Goal: Task Accomplishment & Management: Manage account settings

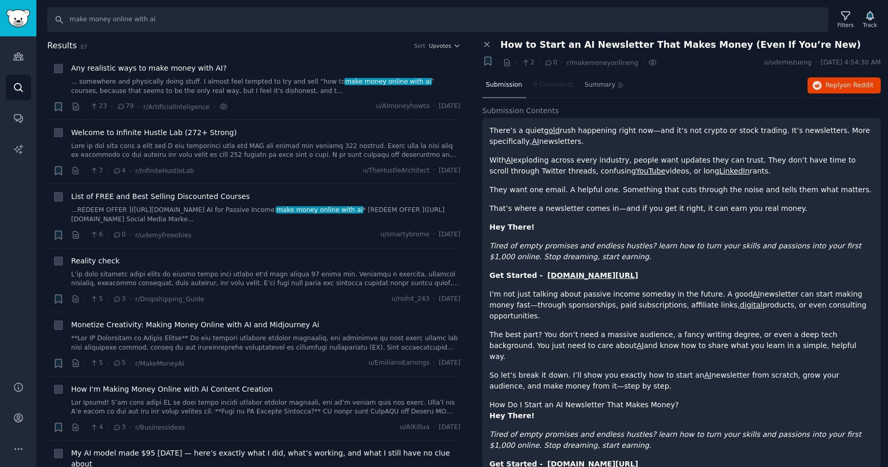
scroll to position [10, 0]
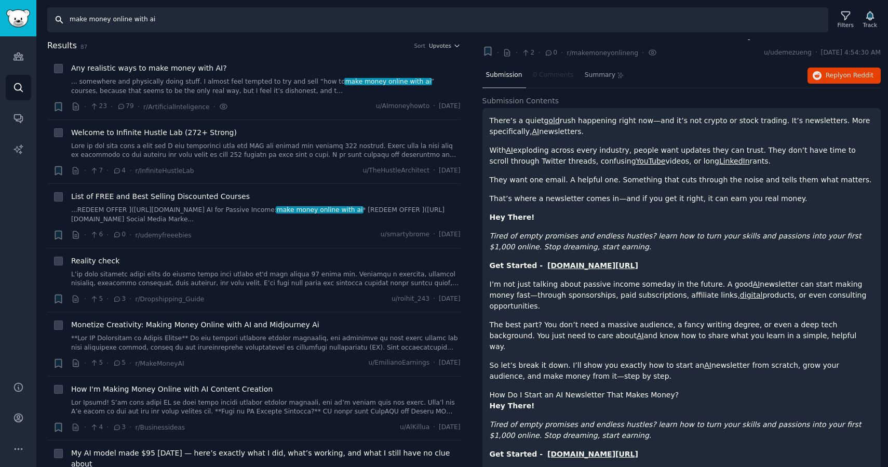
click at [190, 32] on input "make money online with ai" at bounding box center [437, 19] width 781 height 25
click at [21, 55] on icon "Sidebar" at bounding box center [17, 56] width 9 height 7
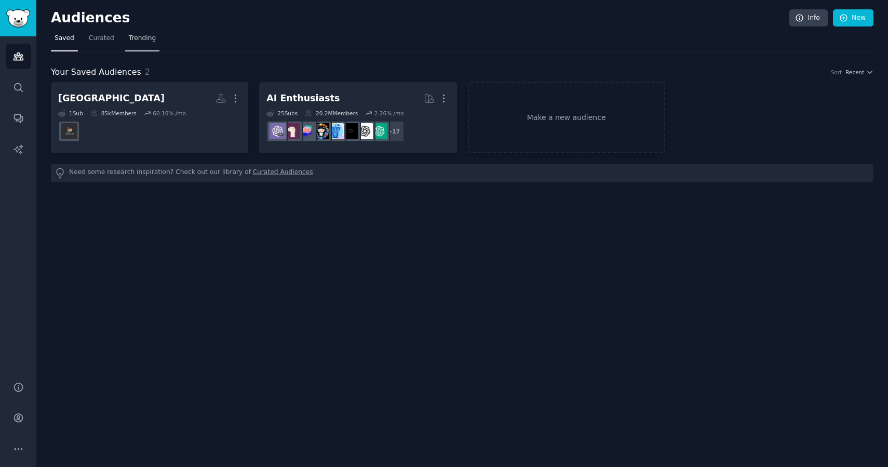
click at [143, 43] on link "Trending" at bounding box center [142, 40] width 34 height 21
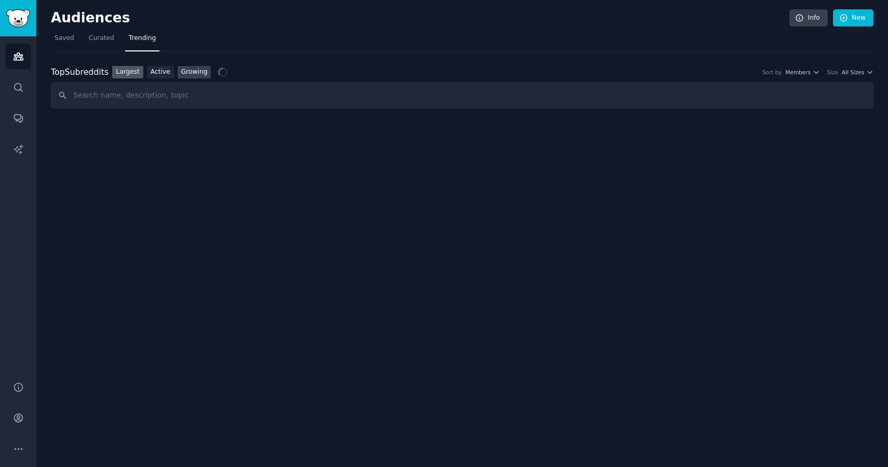
click at [192, 72] on link "Growing" at bounding box center [195, 72] width 34 height 13
click at [855, 75] on span "All Sizes" at bounding box center [852, 72] width 22 height 7
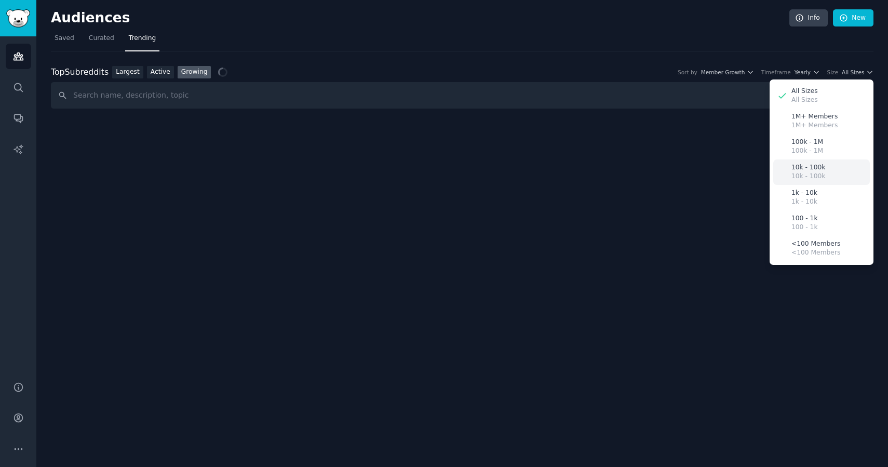
click at [809, 172] on p "10k - 100k" at bounding box center [808, 176] width 34 height 9
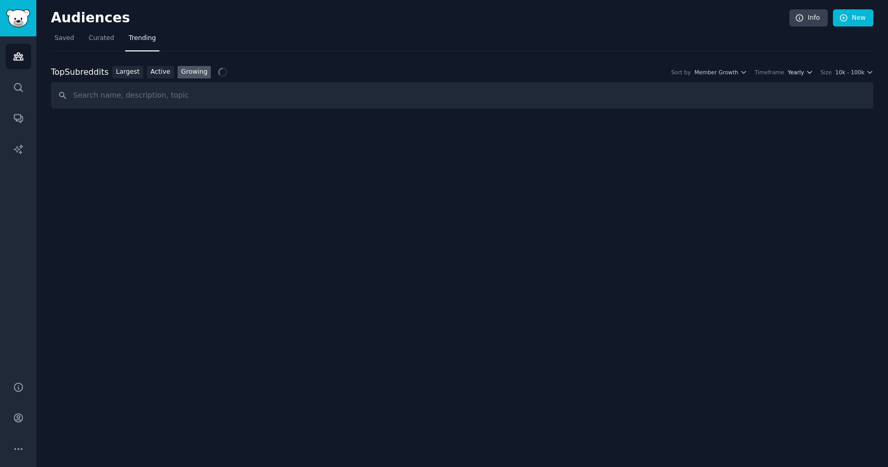
click at [806, 71] on button "Yearly" at bounding box center [799, 72] width 25 height 7
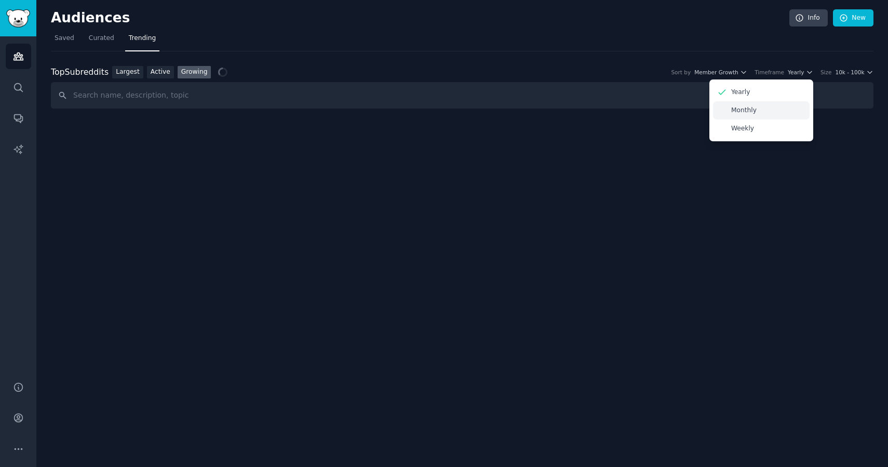
click at [756, 107] on p "Monthly" at bounding box center [743, 110] width 25 height 9
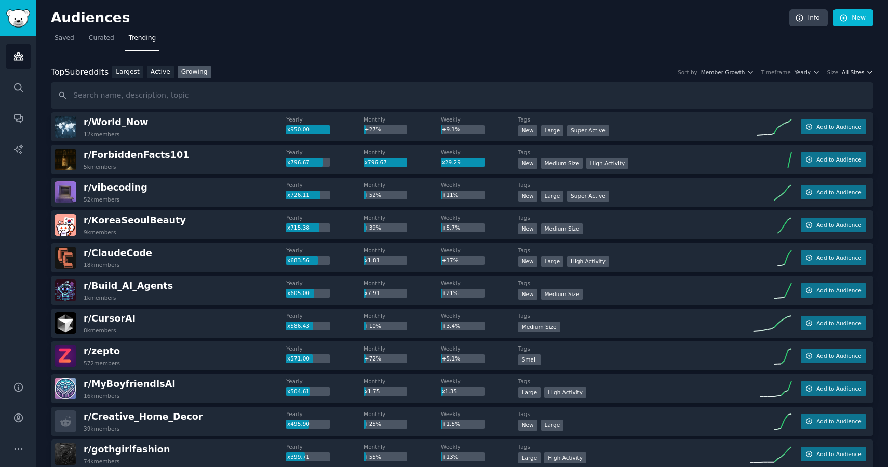
click at [842, 74] on span "All Sizes" at bounding box center [852, 72] width 22 height 7
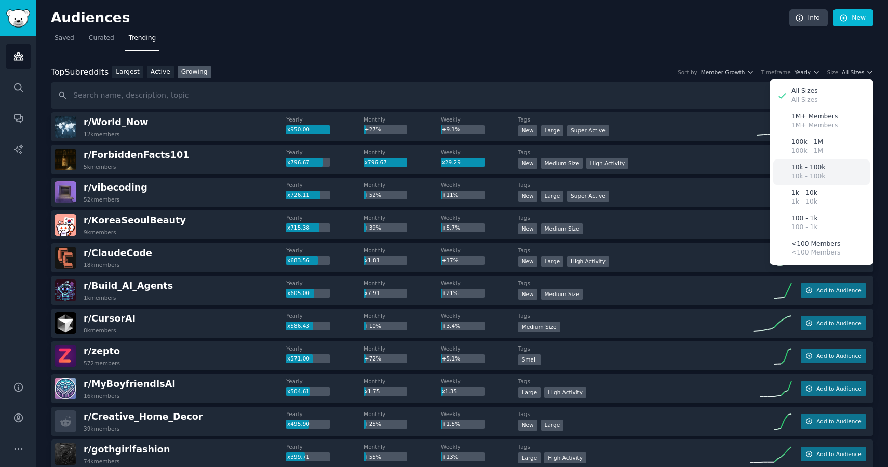
click at [799, 180] on p "10k - 100k" at bounding box center [808, 176] width 34 height 9
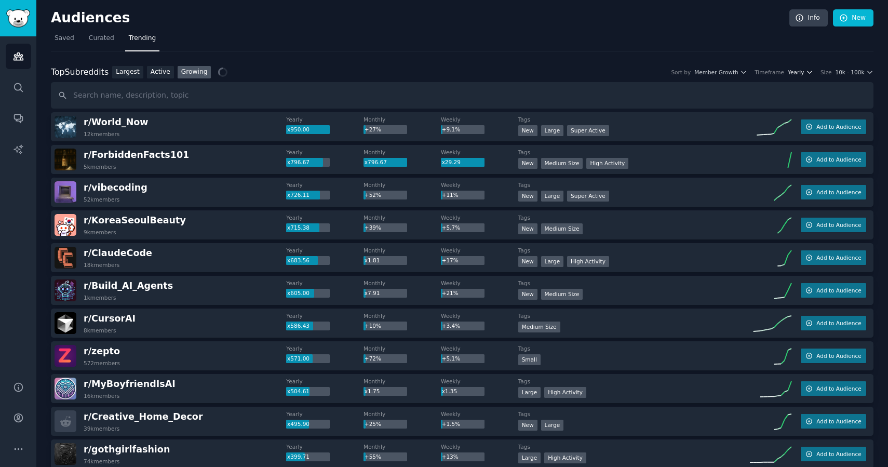
click at [802, 73] on span "Yearly" at bounding box center [795, 72] width 16 height 7
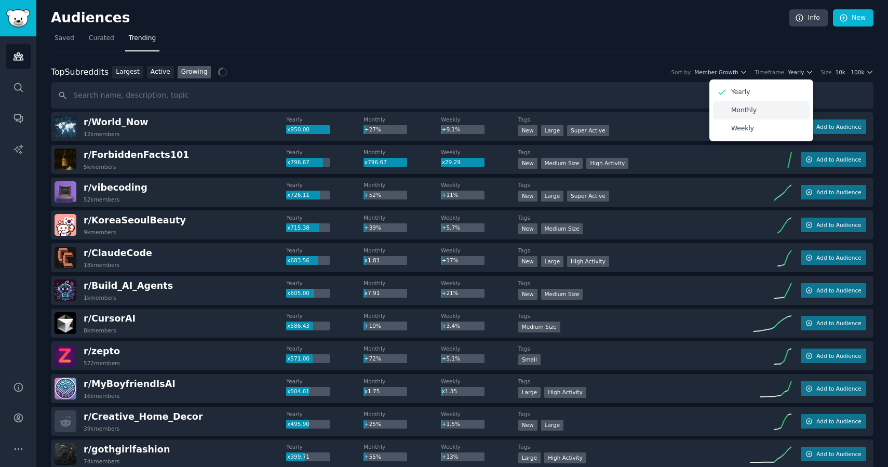
click at [769, 111] on div "Monthly" at bounding box center [761, 110] width 97 height 18
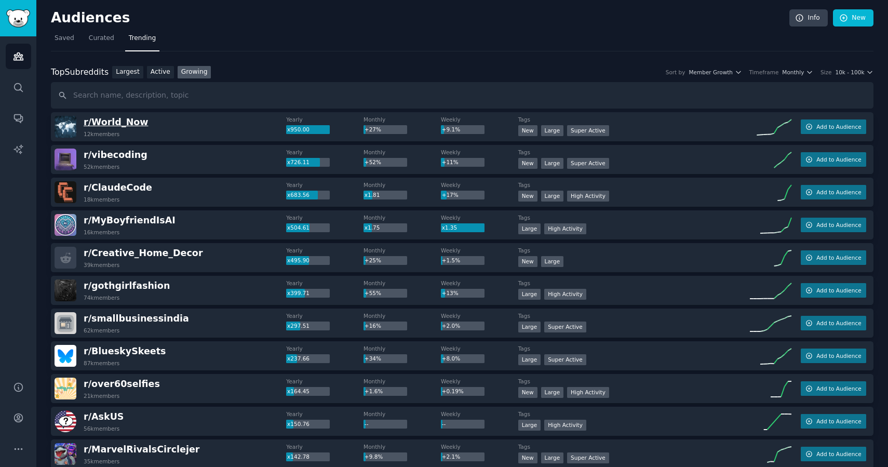
click at [84, 119] on span "r/ World_Now" at bounding box center [116, 122] width 64 height 10
click at [251, 69] on div "Top Subreddits Top Subreddits Largest Active Growing Sort by Member Growth Time…" at bounding box center [462, 72] width 822 height 13
drag, startPoint x: 70, startPoint y: 98, endPoint x: 83, endPoint y: 151, distance: 55.0
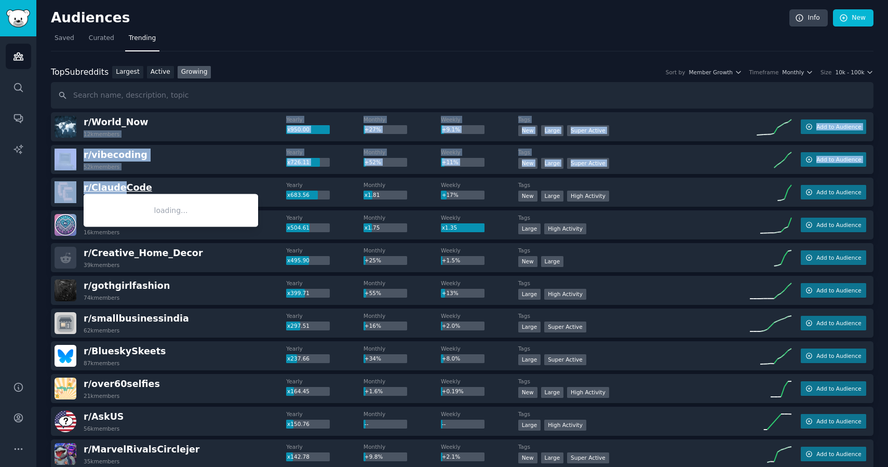
drag, startPoint x: 163, startPoint y: 123, endPoint x: 120, endPoint y: 190, distance: 79.3
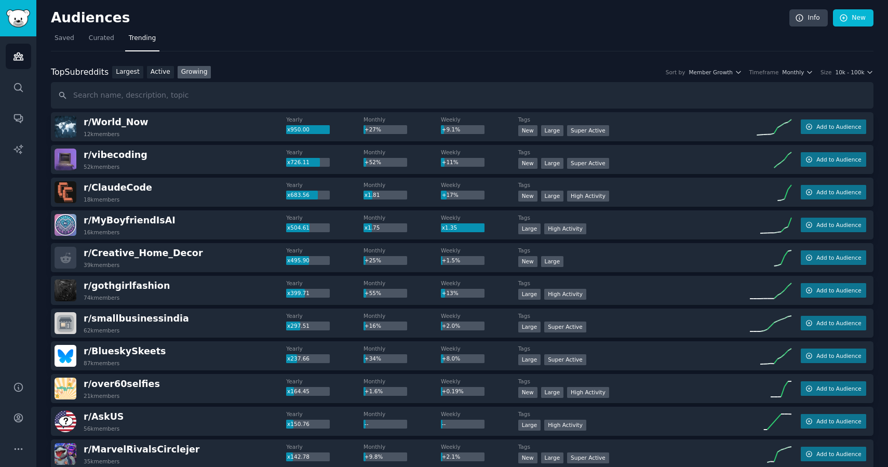
click at [77, 115] on div "r/ World_Now 12k members Yearly x950.00 Monthly +27% Weekly +9.1% Tags New Larg…" at bounding box center [462, 126] width 822 height 29
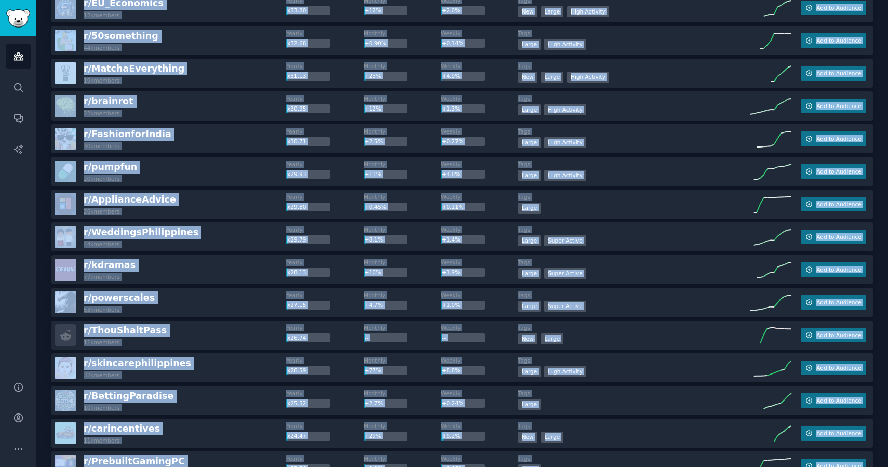
scroll to position [1347, 0]
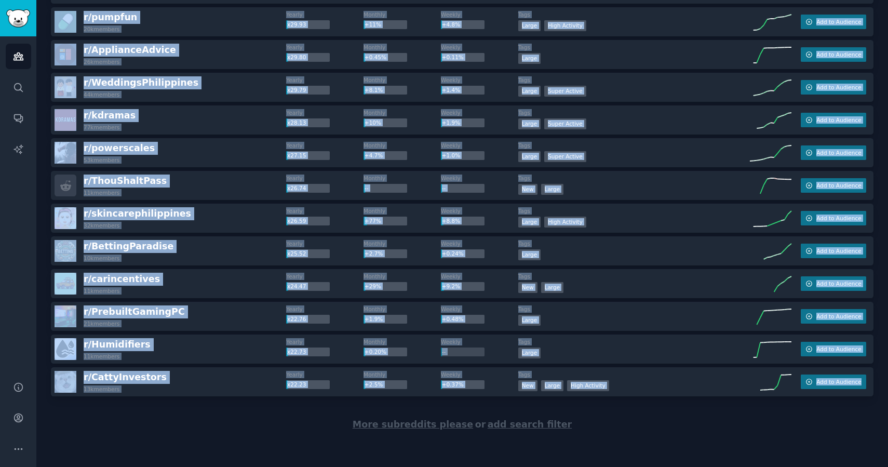
drag, startPoint x: 49, startPoint y: 116, endPoint x: 297, endPoint y: 422, distance: 393.8
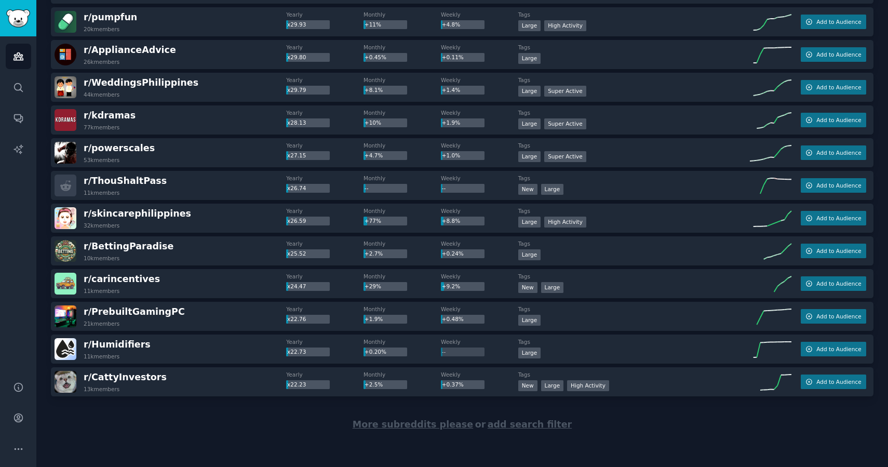
click at [231, 419] on div "More subreddits please or add search filter" at bounding box center [462, 424] width 822 height 57
click at [21, 431] on div "Help Account More" at bounding box center [18, 418] width 36 height 98
click at [19, 422] on icon "Sidebar" at bounding box center [18, 418] width 8 height 8
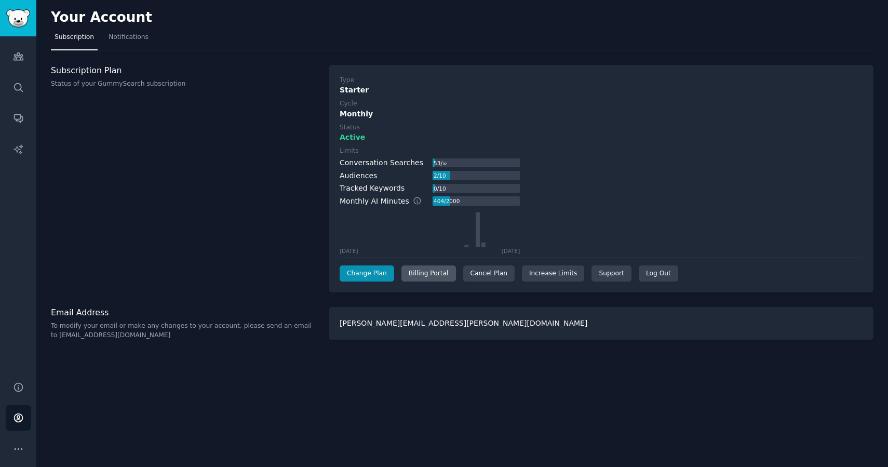
click at [434, 271] on div "Billing Portal" at bounding box center [428, 273] width 55 height 17
click at [386, 270] on link "Change Plan" at bounding box center [366, 273] width 55 height 17
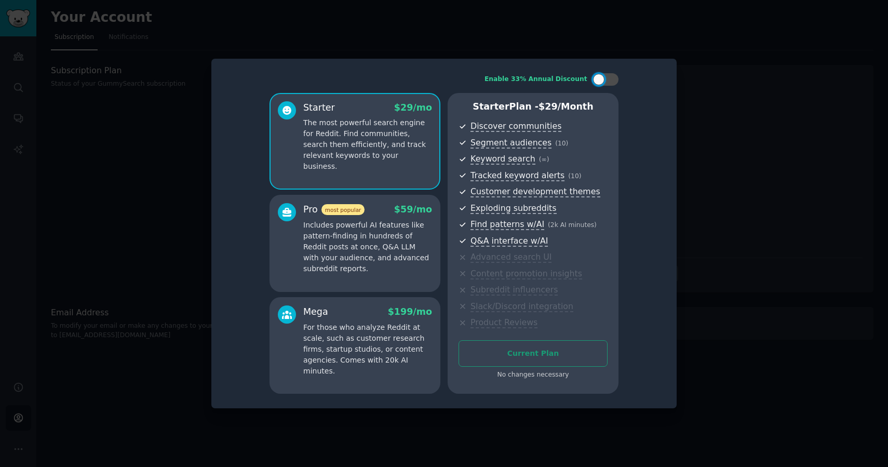
click at [100, 89] on div at bounding box center [444, 233] width 888 height 467
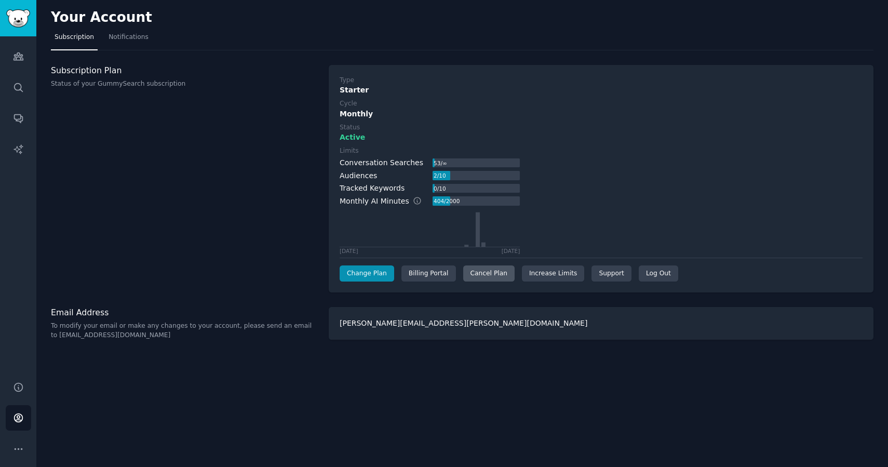
click at [486, 268] on div "Cancel Plan" at bounding box center [488, 273] width 51 height 17
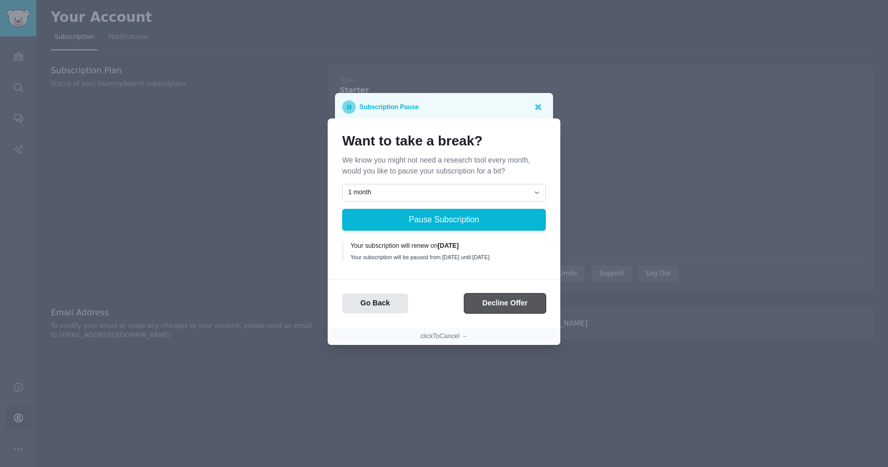
click at [487, 307] on button "Decline Offer" at bounding box center [504, 303] width 81 height 20
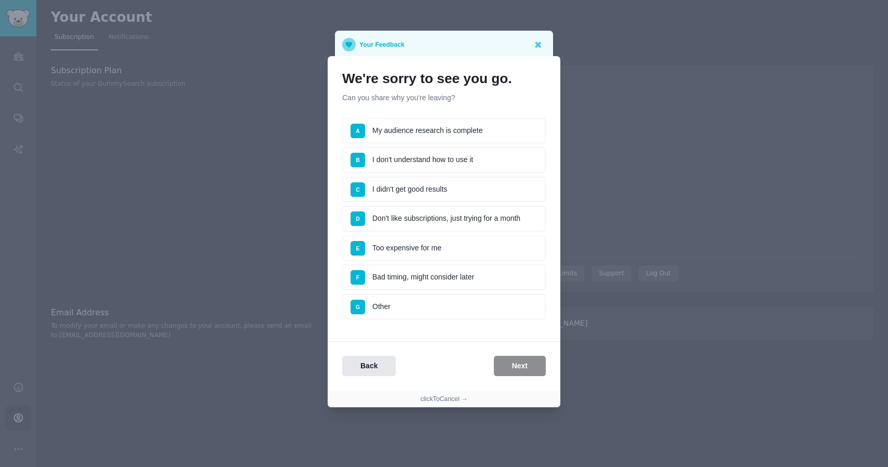
click at [410, 279] on li "F Bad timing, might consider later" at bounding box center [443, 277] width 203 height 26
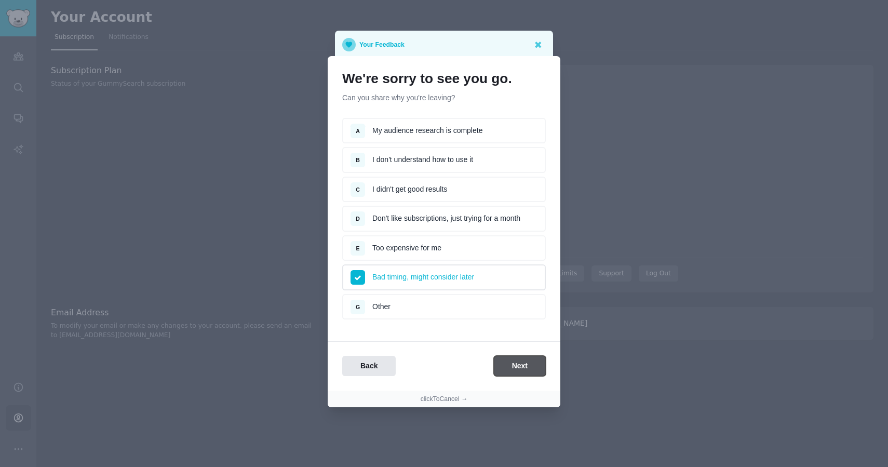
click at [509, 365] on button "Next" at bounding box center [520, 366] width 52 height 20
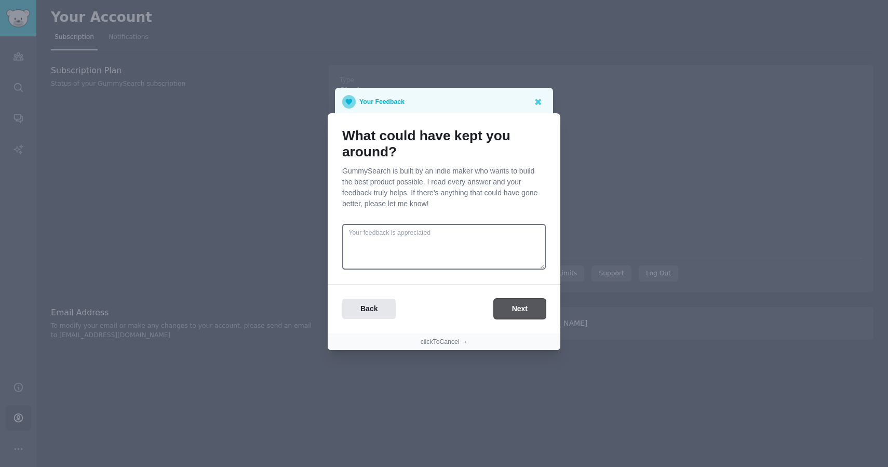
click at [511, 315] on button "Next" at bounding box center [520, 308] width 52 height 20
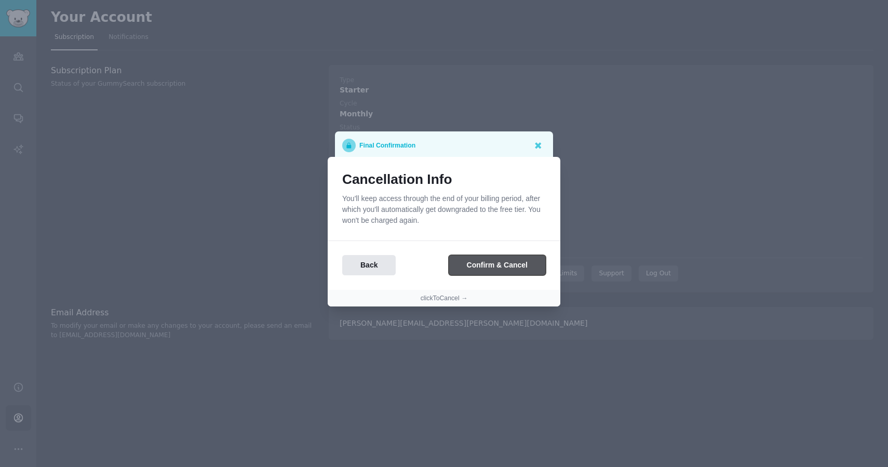
click at [500, 269] on button "Confirm & Cancel" at bounding box center [496, 265] width 97 height 20
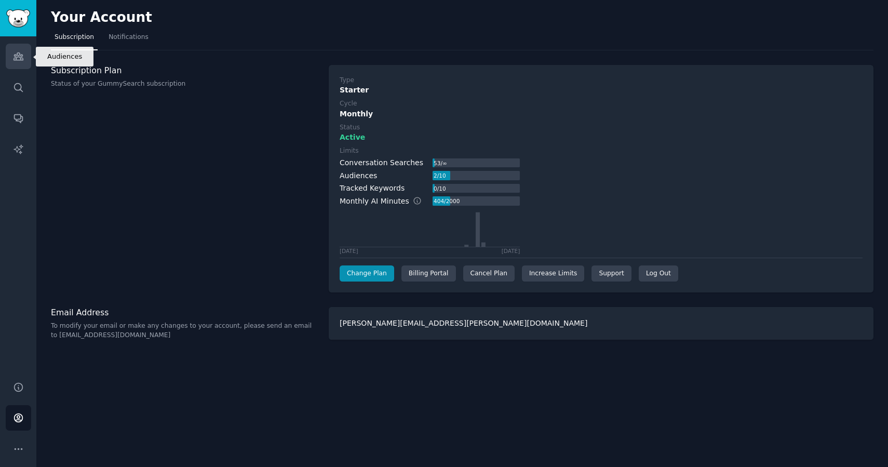
click at [24, 56] on link "Audiences" at bounding box center [18, 56] width 25 height 25
